Goal: Complete application form: Complete application form

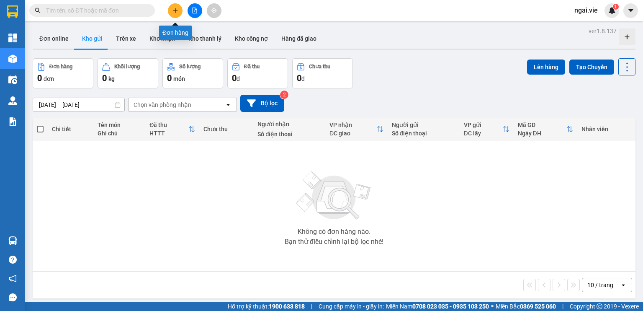
click at [175, 8] on icon "plus" at bounding box center [175, 10] width 0 height 5
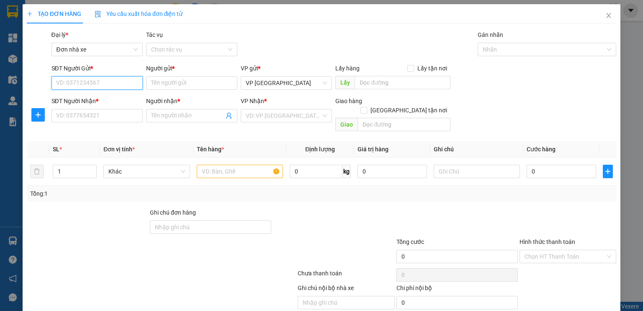
click at [65, 83] on input "SĐT Người Gửi *" at bounding box center [97, 82] width 91 height 13
type input "0936224154"
click at [183, 83] on input "Người gửi *" at bounding box center [191, 82] width 91 height 13
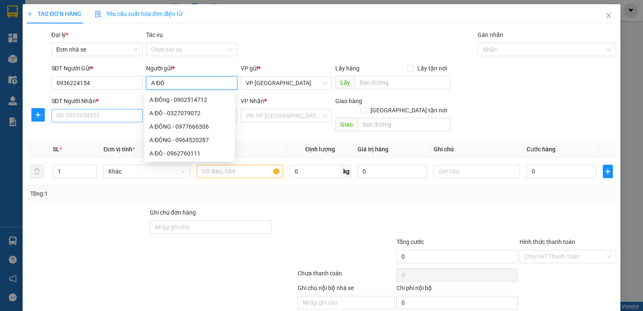
type input "A ĐÔ"
click at [74, 114] on input "SĐT Người Nhận *" at bounding box center [97, 115] width 91 height 13
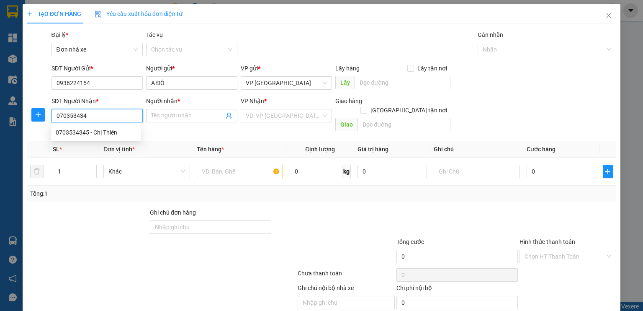
type input "0703534345"
click at [74, 132] on div "0703534345 - Chị Thiên" at bounding box center [96, 132] width 80 height 9
type input "Chị Thiên"
type input "NGƯỜI NHẬN THANH TOÁN"
type input "40.000"
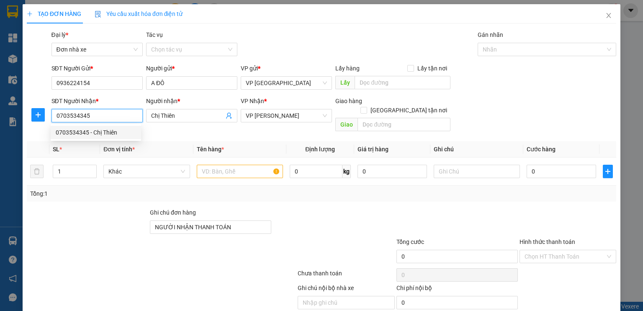
type input "40.000"
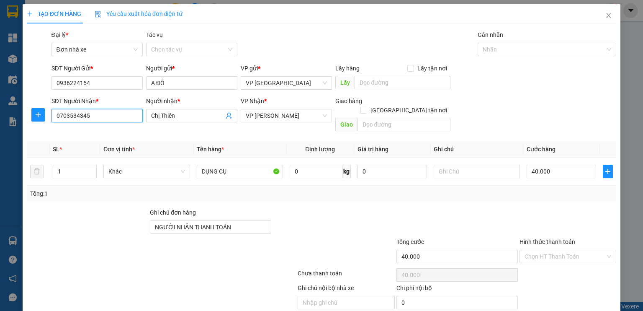
type input "0703534345"
click at [505, 118] on div "SĐT Người Nhận * 0703534345 0703534345 Người nhận * Chị Thiên VP Nhận * VP Vũng…" at bounding box center [334, 115] width 569 height 39
click at [570, 166] on input "40.000" at bounding box center [562, 171] width 70 height 13
type input "5"
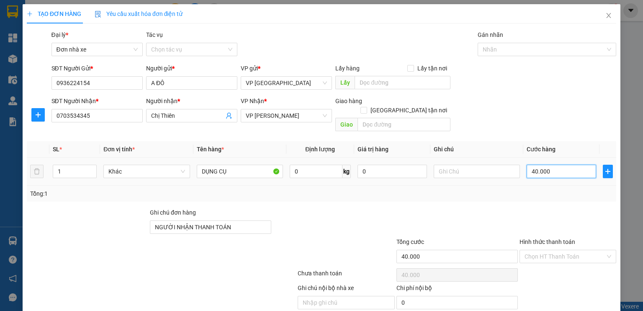
type input "5"
type input "50"
type input "500"
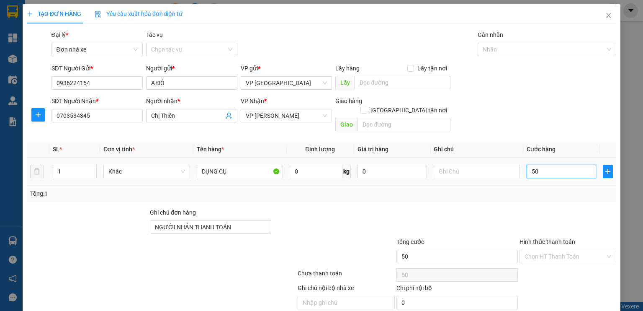
type input "500"
type input "5.000"
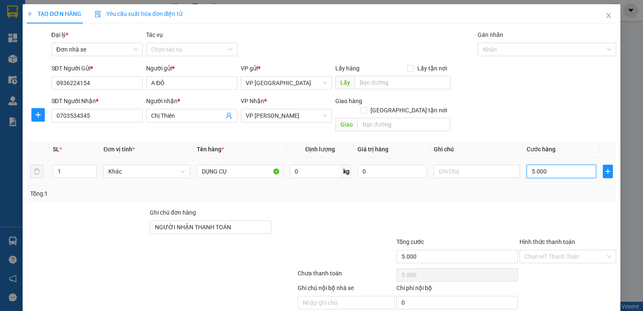
type input "50.000"
click at [307, 168] on input "0" at bounding box center [316, 171] width 53 height 13
type input "2"
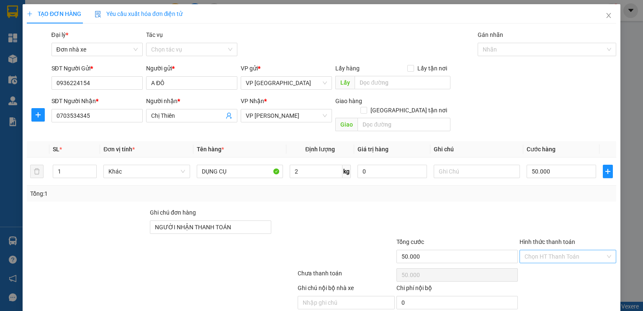
click at [567, 250] on input "Hình thức thanh toán" at bounding box center [565, 256] width 81 height 13
click at [533, 190] on div "Tài xế thu" at bounding box center [563, 189] width 86 height 9
click at [561, 250] on span "Tài xế thu" at bounding box center [568, 256] width 87 height 13
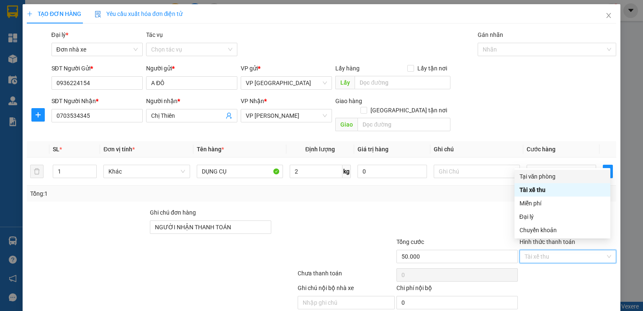
click at [477, 194] on div "Transit Pickup Surcharge Ids Transit Deliver Surcharge Ids Transit Deliver Surc…" at bounding box center [322, 179] width 590 height 299
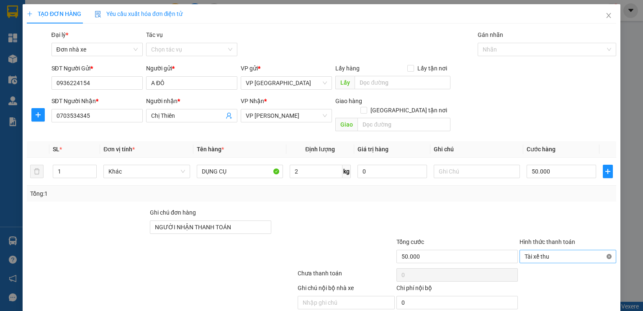
type input "50.000"
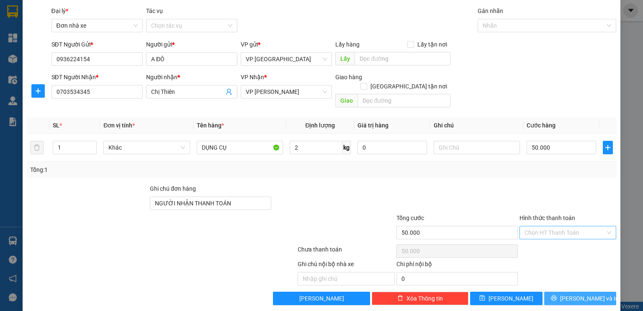
click at [555, 292] on button "[PERSON_NAME] và In" at bounding box center [580, 298] width 72 height 13
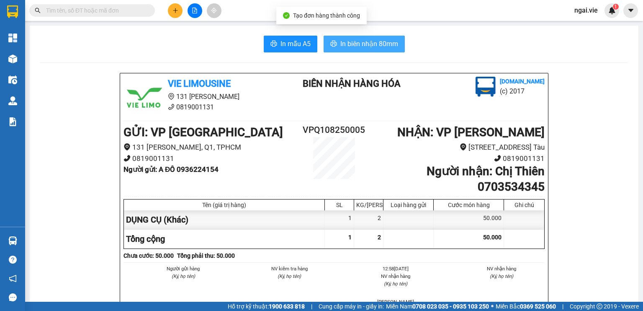
click at [356, 44] on span "In biên nhận 80mm" at bounding box center [370, 44] width 58 height 10
click at [341, 42] on span "In biên nhận 80mm" at bounding box center [370, 44] width 58 height 10
click at [352, 38] on button "In biên nhận 80mm" at bounding box center [364, 44] width 81 height 17
click at [352, 41] on span "In biên nhận 80mm" at bounding box center [370, 44] width 58 height 10
